Goal: Task Accomplishment & Management: Manage account settings

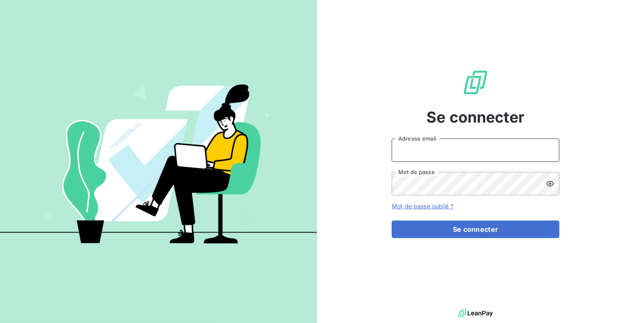
click at [428, 161] on input "Adresse email" at bounding box center [475, 150] width 168 height 23
type input "admin@vocalcombrazil"
click at [391, 221] on button "Se connecter" at bounding box center [475, 230] width 168 height 18
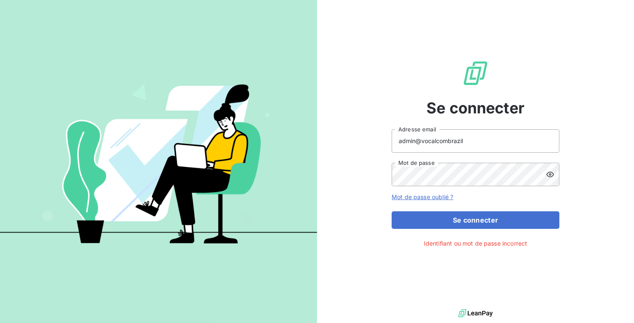
click at [554, 173] on div at bounding box center [552, 174] width 13 height 23
click at [391, 212] on button "Se connecter" at bounding box center [475, 221] width 168 height 18
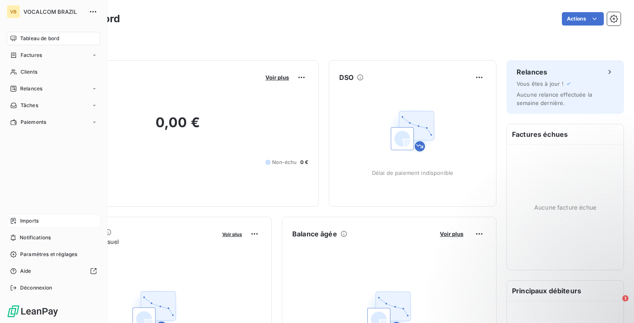
click at [28, 221] on span "Imports" at bounding box center [29, 221] width 18 height 8
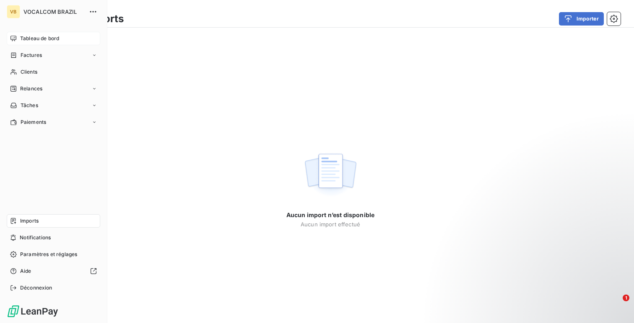
click at [17, 34] on div "Tableau de bord" at bounding box center [53, 38] width 93 height 13
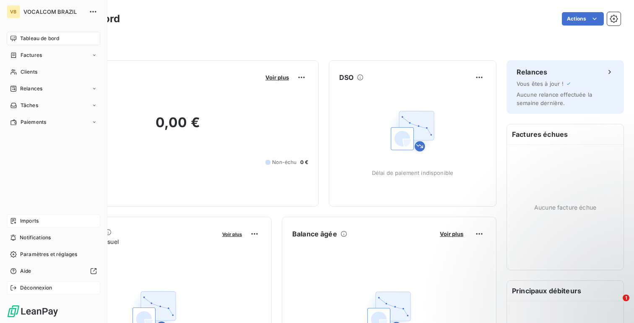
click at [34, 292] on div "Déconnexion" at bounding box center [53, 288] width 93 height 13
